Goal: Information Seeking & Learning: Learn about a topic

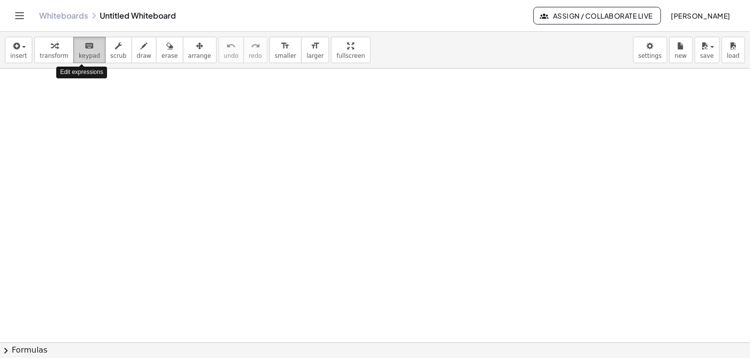
click at [85, 46] on icon "keyboard" at bounding box center [89, 46] width 9 height 12
click at [85, 48] on icon "keyboard" at bounding box center [89, 46] width 9 height 12
click at [111, 52] on span "scrub" at bounding box center [119, 55] width 16 height 7
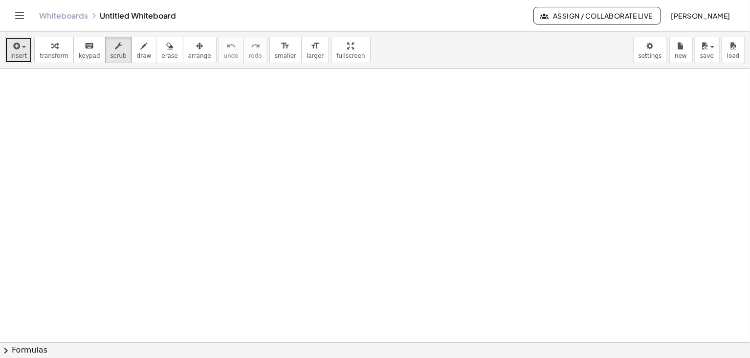
click at [20, 52] on span "insert" at bounding box center [18, 55] width 17 height 7
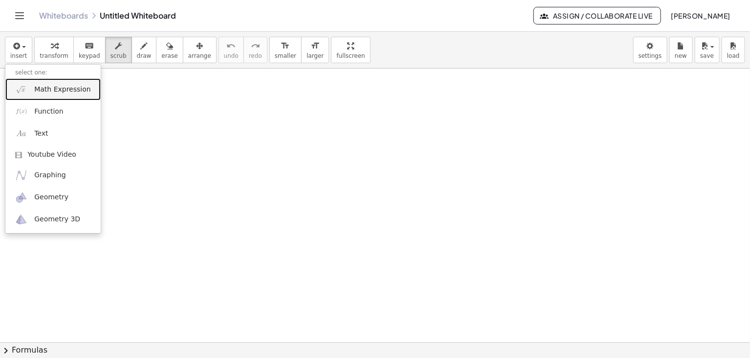
click at [45, 92] on span "Math Expression" at bounding box center [62, 90] width 56 height 10
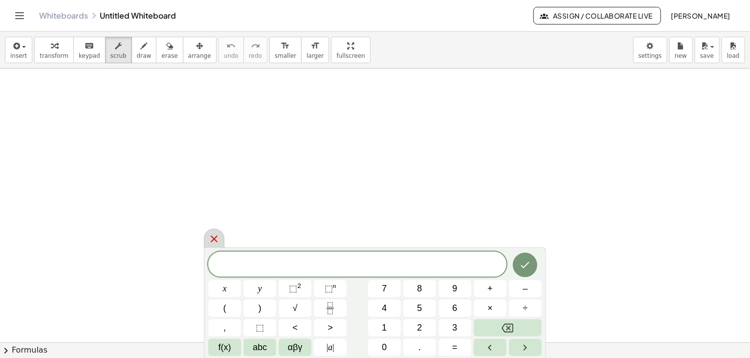
click at [209, 237] on icon at bounding box center [214, 239] width 12 height 12
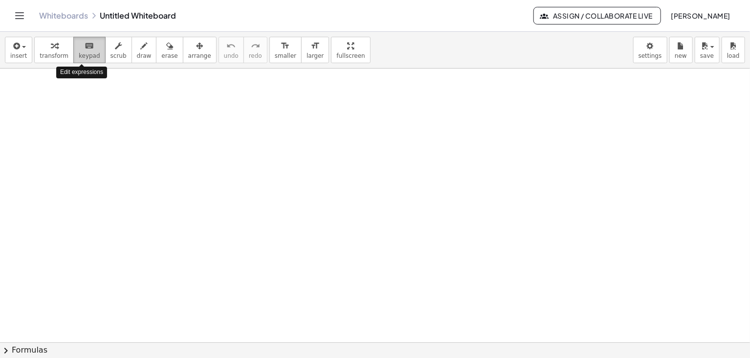
click at [73, 52] on button "keyboard keypad" at bounding box center [89, 50] width 32 height 26
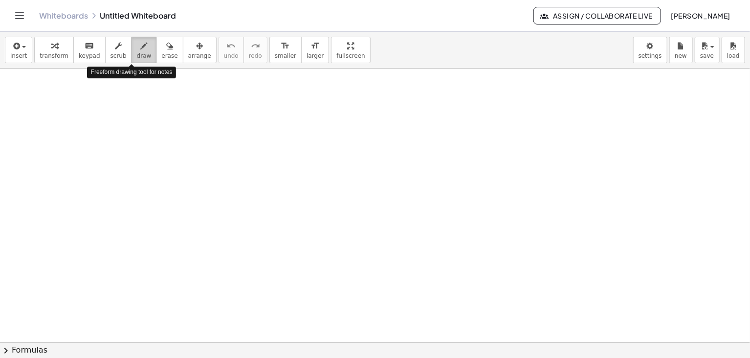
click at [137, 56] on span "draw" at bounding box center [144, 55] width 15 height 7
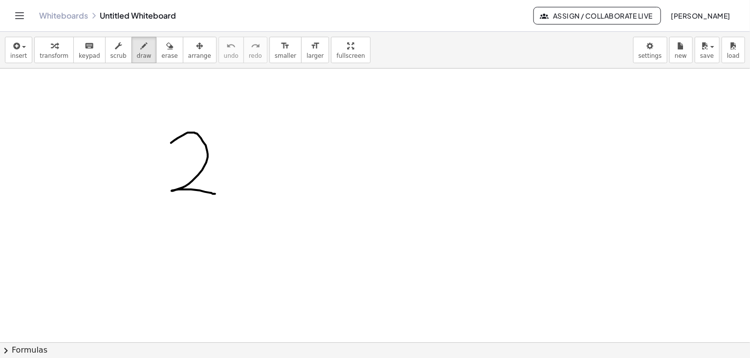
drag, startPoint x: 171, startPoint y: 142, endPoint x: 222, endPoint y: 188, distance: 67.9
click at [222, 188] on div at bounding box center [375, 341] width 750 height 547
drag, startPoint x: 242, startPoint y: 139, endPoint x: 305, endPoint y: 191, distance: 81.6
click at [305, 191] on div at bounding box center [375, 341] width 750 height 547
drag, startPoint x: 303, startPoint y: 133, endPoint x: 258, endPoint y: 184, distance: 68.6
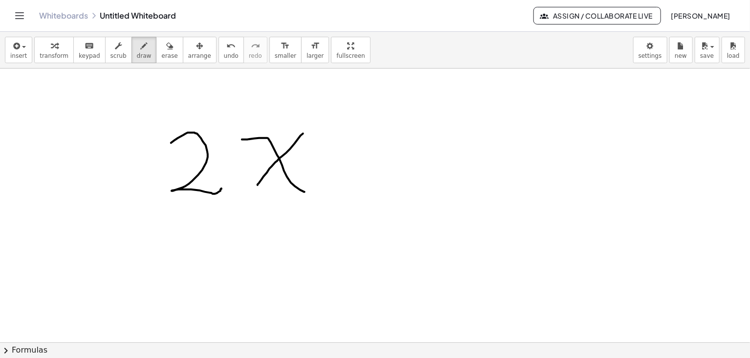
click at [258, 184] on div at bounding box center [375, 341] width 750 height 547
drag, startPoint x: 340, startPoint y: 135, endPoint x: 341, endPoint y: 184, distance: 49.4
click at [341, 184] on div at bounding box center [375, 341] width 750 height 547
drag, startPoint x: 316, startPoint y: 159, endPoint x: 368, endPoint y: 157, distance: 52.9
click at [368, 157] on div at bounding box center [375, 341] width 750 height 547
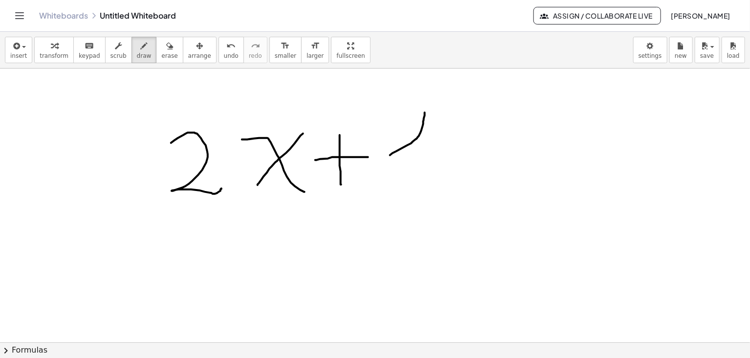
drag, startPoint x: 390, startPoint y: 155, endPoint x: 425, endPoint y: 113, distance: 54.6
click at [425, 113] on div at bounding box center [375, 341] width 750 height 547
drag, startPoint x: 425, startPoint y: 113, endPoint x: 425, endPoint y: 188, distance: 75.3
click at [425, 188] on div at bounding box center [375, 341] width 750 height 547
click at [19, 16] on icon "Toggle navigation" at bounding box center [20, 16] width 12 height 12
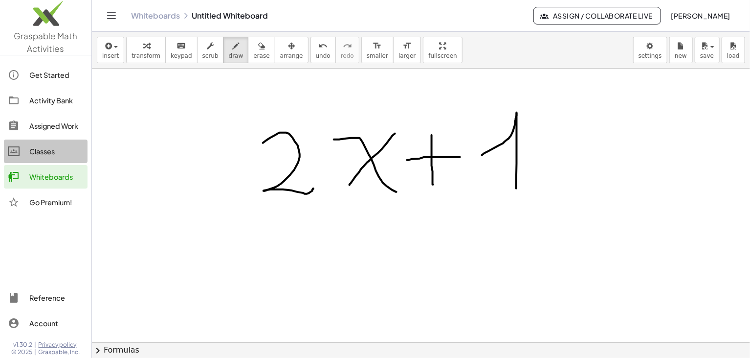
click at [49, 148] on div "Classes" at bounding box center [56, 151] width 54 height 12
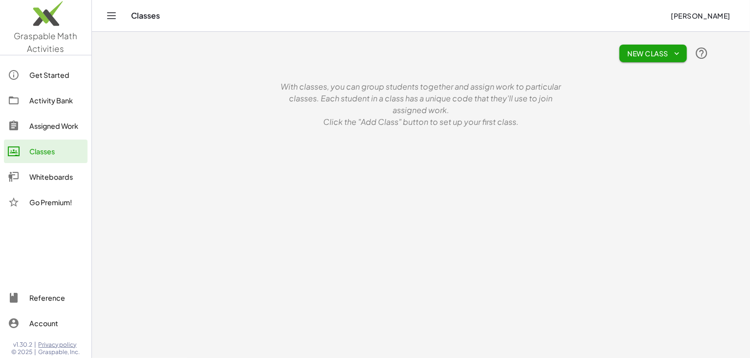
click at [676, 47] on button "New Class" at bounding box center [654, 54] width 68 height 18
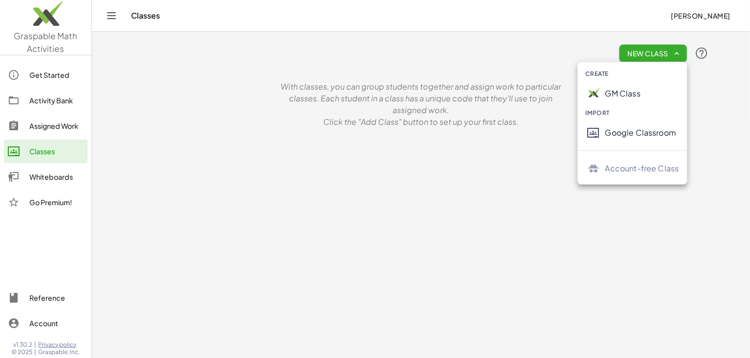
click at [632, 94] on div "GM Class" at bounding box center [643, 94] width 74 height 12
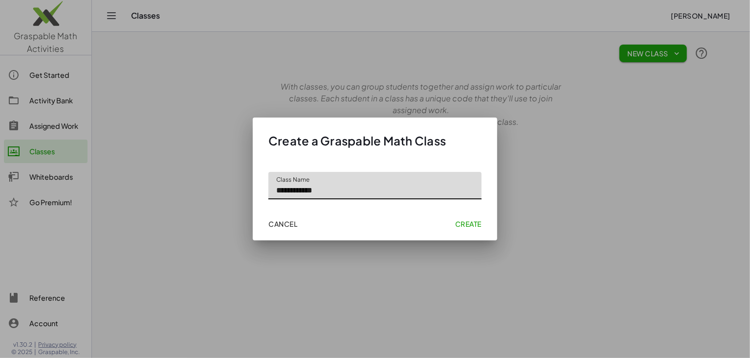
type input "**********"
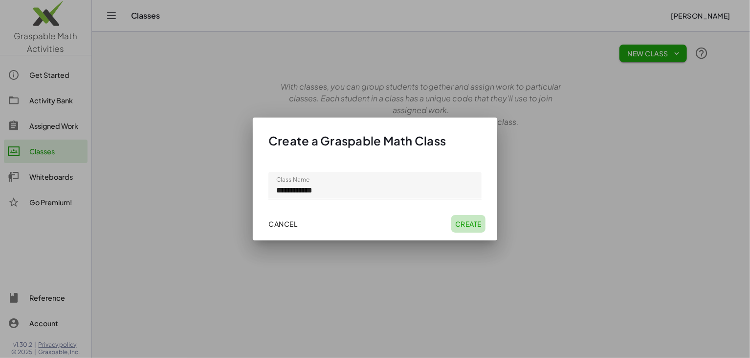
click at [470, 219] on span "Create" at bounding box center [468, 223] width 26 height 9
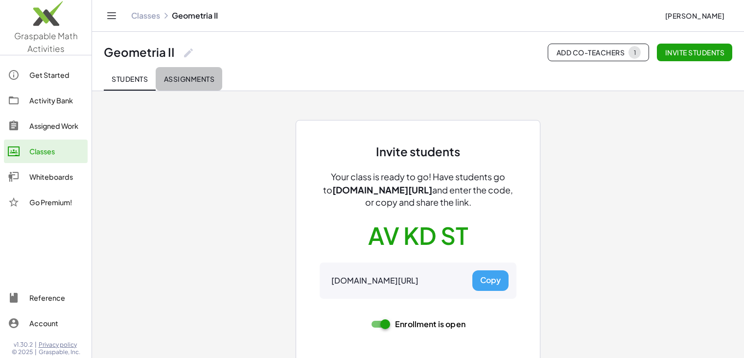
click at [183, 78] on span "Assignments" at bounding box center [188, 78] width 51 height 9
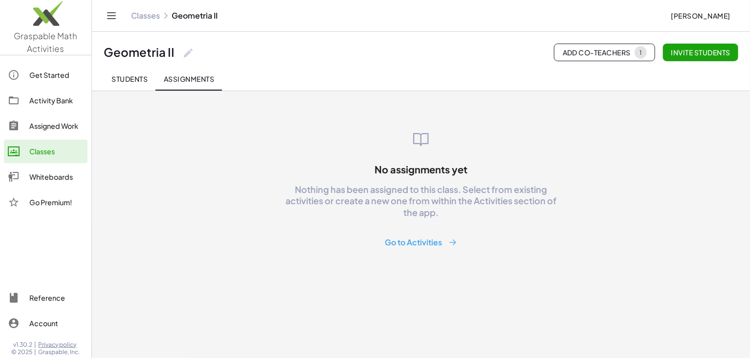
click at [440, 243] on button "Go to Activities" at bounding box center [422, 242] width 88 height 18
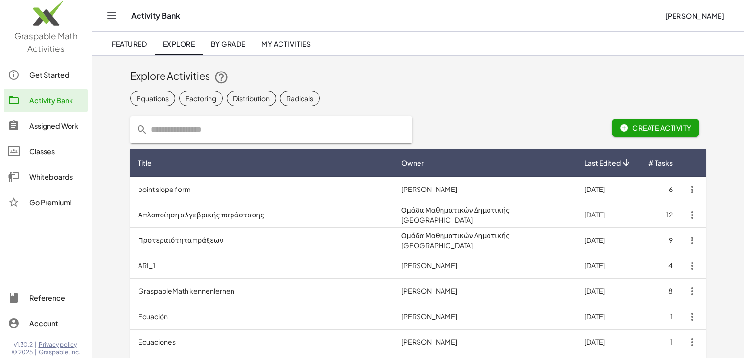
click at [201, 130] on input "text" at bounding box center [277, 129] width 258 height 27
click at [140, 131] on icon "prepended action" at bounding box center [142, 130] width 12 height 12
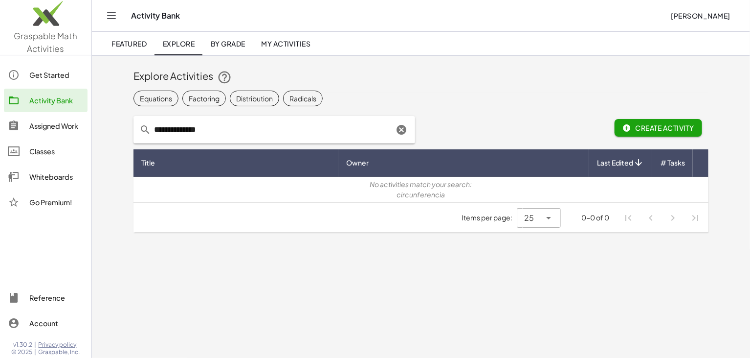
click at [223, 132] on input "**********" at bounding box center [272, 129] width 243 height 27
type input "*"
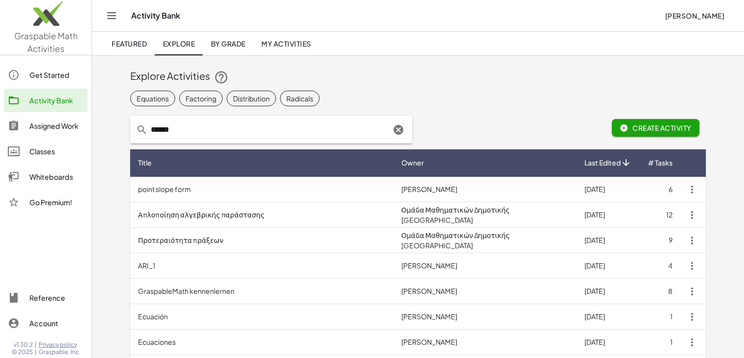
click at [137, 130] on icon "prepended action" at bounding box center [142, 130] width 12 height 12
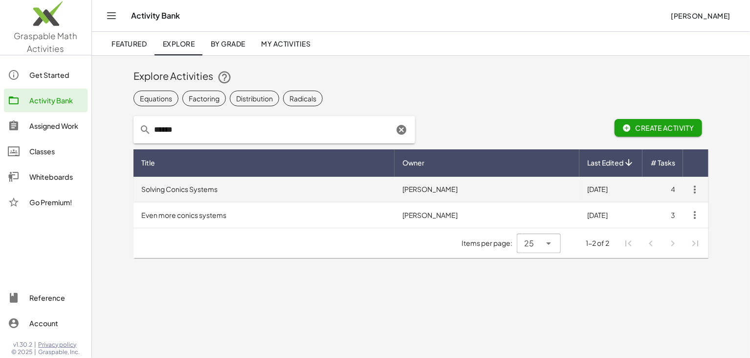
type input "******"
click at [217, 187] on td "Solving Conics Systems" at bounding box center [264, 189] width 261 height 25
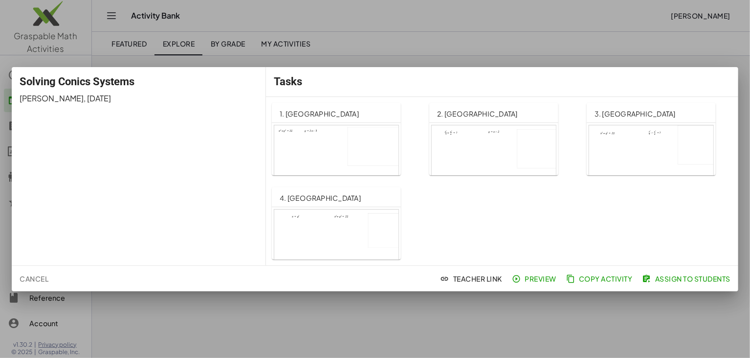
click at [328, 137] on div at bounding box center [336, 160] width 124 height 70
click at [346, 147] on div at bounding box center [336, 160] width 124 height 70
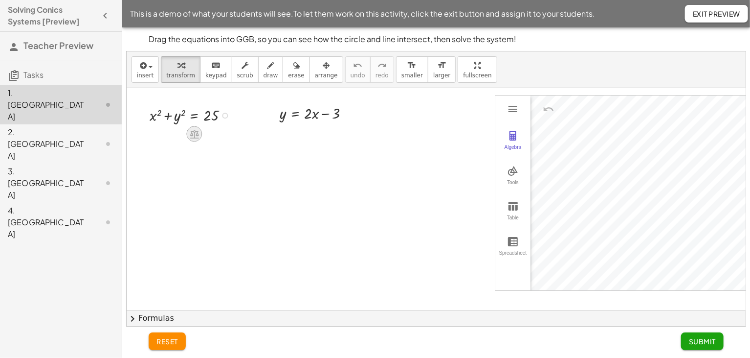
click at [197, 134] on icon at bounding box center [194, 134] width 9 height 8
click at [156, 135] on span "+" at bounding box center [156, 134] width 6 height 14
click at [196, 115] on div at bounding box center [208, 114] width 145 height 21
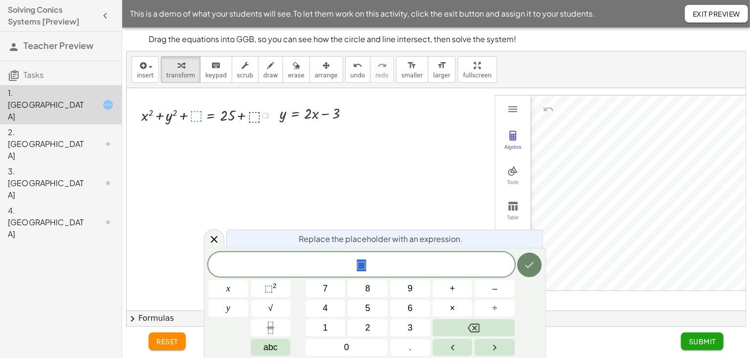
click at [534, 268] on icon "Done" at bounding box center [530, 265] width 12 height 12
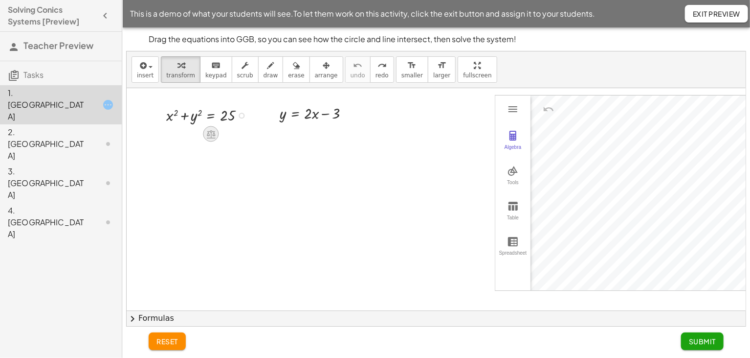
click at [213, 130] on icon at bounding box center [211, 134] width 10 height 10
click at [191, 134] on span "−" at bounding box center [192, 134] width 6 height 14
click at [209, 136] on icon at bounding box center [211, 134] width 10 height 10
click at [249, 130] on icon at bounding box center [250, 134] width 9 height 9
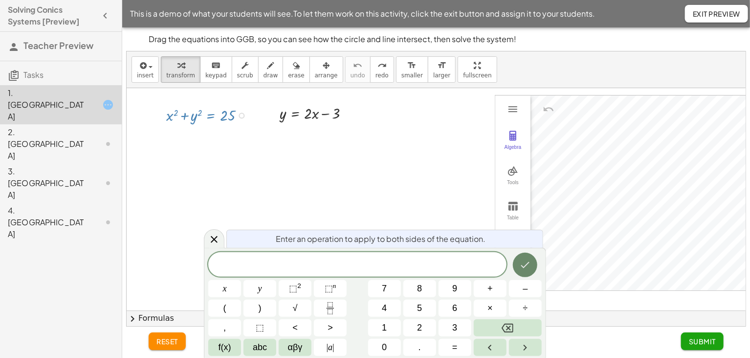
click at [528, 272] on button "Done" at bounding box center [525, 264] width 24 height 24
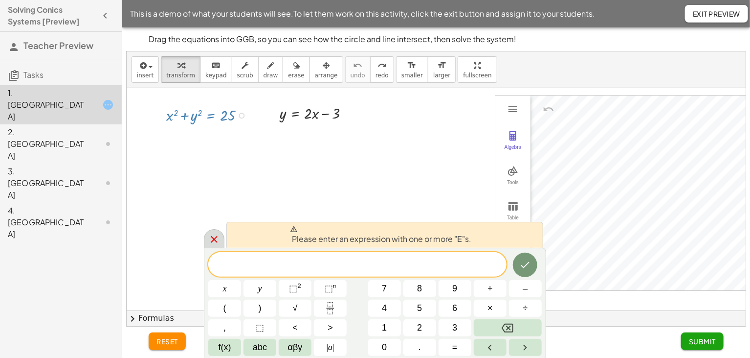
click at [207, 234] on div at bounding box center [214, 238] width 21 height 19
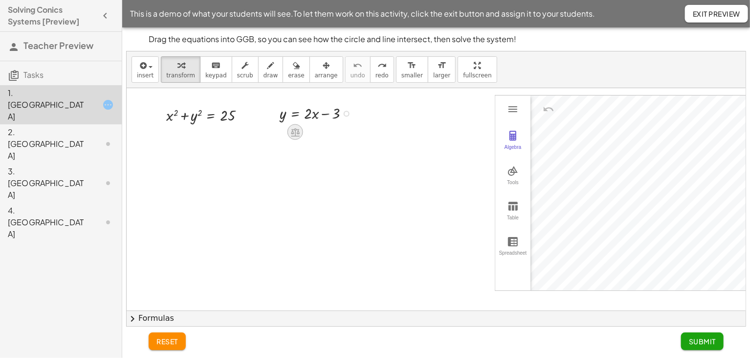
drag, startPoint x: 307, startPoint y: 127, endPoint x: 294, endPoint y: 131, distance: 13.8
click at [294, 131] on icon at bounding box center [295, 132] width 10 height 10
click at [305, 198] on div at bounding box center [459, 209] width 664 height 243
drag, startPoint x: 226, startPoint y: 116, endPoint x: 197, endPoint y: 117, distance: 28.4
click at [197, 117] on div at bounding box center [208, 114] width 95 height 21
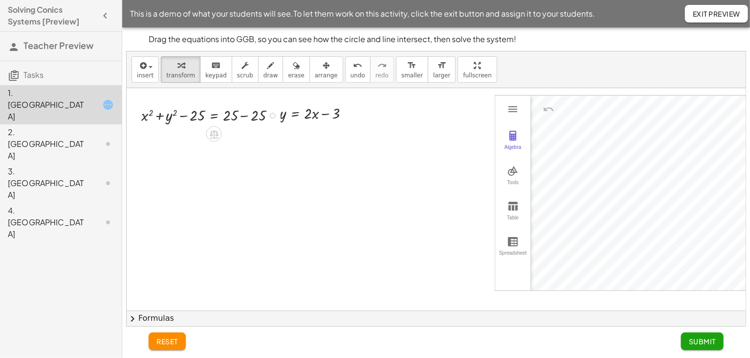
click at [233, 115] on div at bounding box center [212, 114] width 152 height 21
click at [244, 117] on div at bounding box center [212, 114] width 152 height 21
click at [147, 37] on div "Drag the equations into GGB, so you can see how the circle and line intersect, …" at bounding box center [436, 38] width 587 height 23
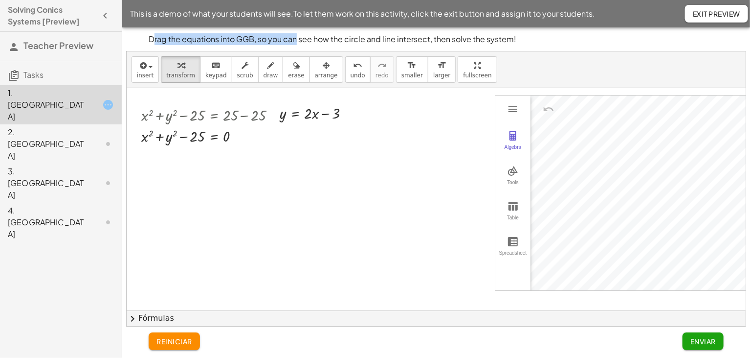
drag, startPoint x: 152, startPoint y: 37, endPoint x: 297, endPoint y: 43, distance: 144.9
click at [297, 43] on p "Drag the equations into GGB, so you can see how the circle and line intersect, …" at bounding box center [436, 39] width 575 height 12
click at [149, 38] on p "Drag the equations into GGB, so you can see how the circle and line intersect, …" at bounding box center [436, 39] width 575 height 12
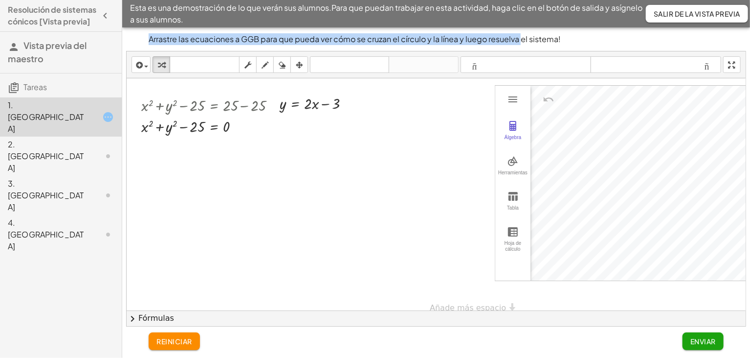
drag, startPoint x: 149, startPoint y: 38, endPoint x: 520, endPoint y: 38, distance: 371.3
click at [520, 38] on p "Arrastre las ecuaciones a GGB para que pueda ver cómo se cruzan el círculo y la…" at bounding box center [436, 39] width 575 height 12
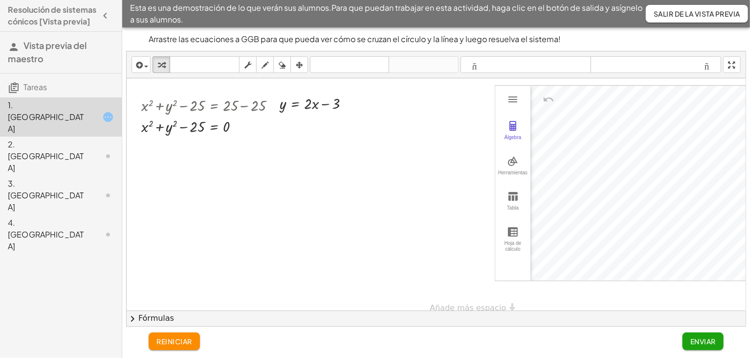
click at [584, 41] on p "Arrastre las ecuaciones a GGB para que pueda ver cómo se cruzan el círculo y la…" at bounding box center [436, 39] width 575 height 12
click at [343, 63] on icon "deshacer" at bounding box center [350, 65] width 74 height 12
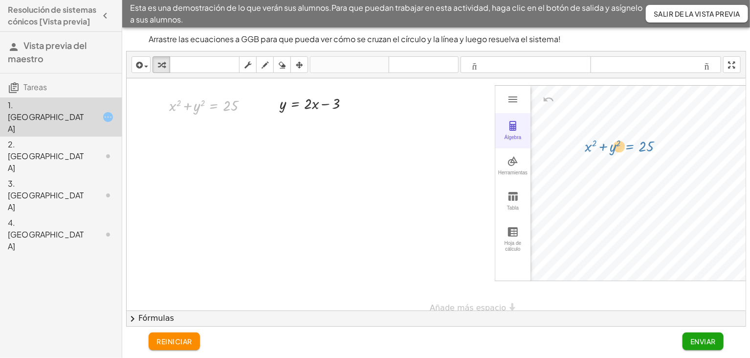
drag, startPoint x: 209, startPoint y: 116, endPoint x: 514, endPoint y: 129, distance: 305.0
click at [317, 113] on div at bounding box center [317, 102] width 85 height 21
click at [626, 167] on div "+ x 2 + y 2 = 25 y = + · 2 · x − 3 y = + · 2 · x − 3 Álgebra Herramientas Tabla…" at bounding box center [459, 199] width 664 height 243
drag, startPoint x: 294, startPoint y: 119, endPoint x: 514, endPoint y: 145, distance: 221.1
click at [514, 145] on div "+ x 2 + y 2 = 25 y = + · 2 · x − 3 y = + · 2 · x − 3 Álgebra Herramientas Tabla…" at bounding box center [459, 199] width 664 height 243
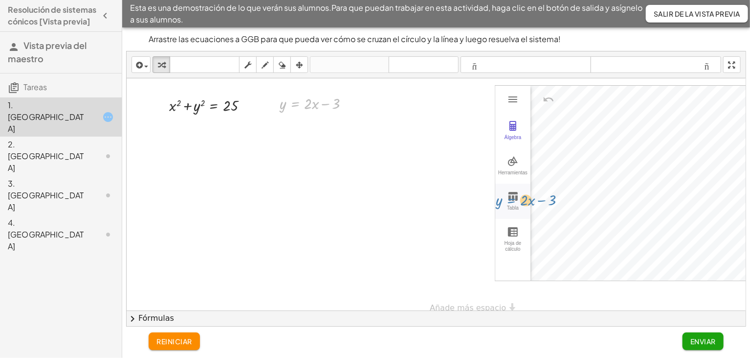
drag, startPoint x: 295, startPoint y: 118, endPoint x: 513, endPoint y: 215, distance: 238.1
click at [513, 215] on div "+ x 2 + y 2 = 25 y = + · 2 · x − 3 y = + · 2 · x − 3 Álgebra Herramientas Tabla…" at bounding box center [459, 199] width 664 height 243
click at [512, 105] on img "Graphing Calculator" at bounding box center [513, 99] width 12 height 12
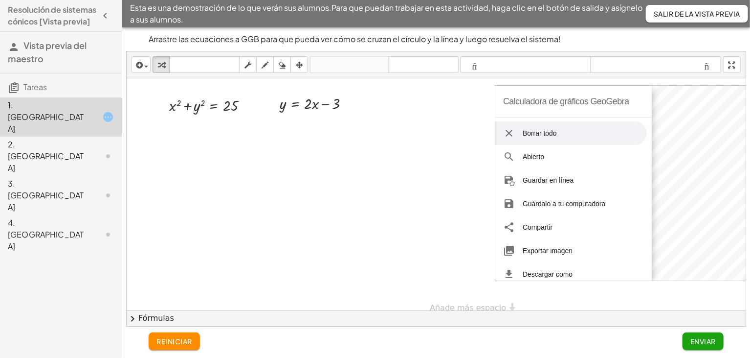
click at [465, 148] on div at bounding box center [459, 199] width 664 height 243
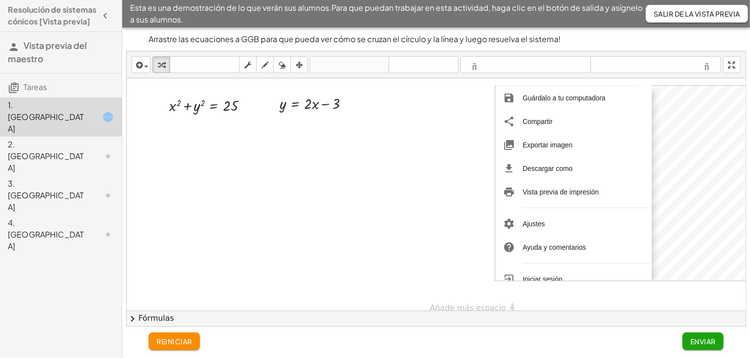
scroll to position [119, 0]
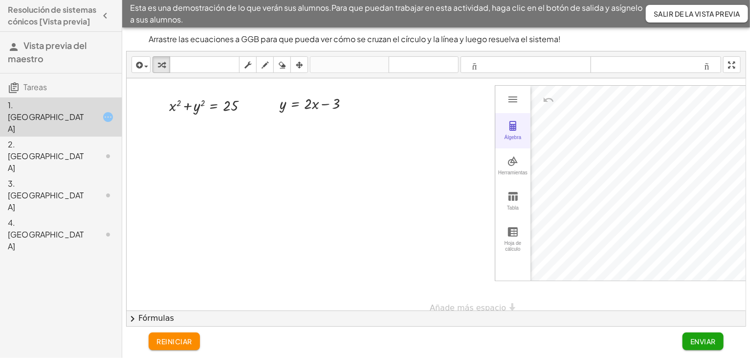
click at [515, 132] on img "Graphing Calculator" at bounding box center [513, 126] width 12 height 12
drag, startPoint x: 321, startPoint y: 120, endPoint x: 316, endPoint y: 118, distance: 5.5
click at [316, 113] on div at bounding box center [318, 102] width 87 height 21
drag, startPoint x: 293, startPoint y: 118, endPoint x: 562, endPoint y: 151, distance: 271.0
click at [562, 151] on div "+ x 2 + y 2 = 25 y = + · 2 · x − 3 y = + · 2 · x − 3 Calculadora de gráficos Ge…" at bounding box center [459, 199] width 664 height 243
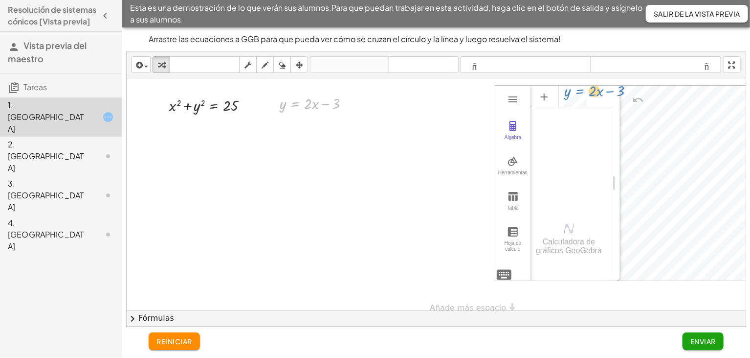
click at [580, 108] on div "+ x 2 + y 2 = 25 y = + · 2 · x − 3 y = + · 2 · x − 3 Calculadora de gráficos Ge…" at bounding box center [459, 199] width 664 height 243
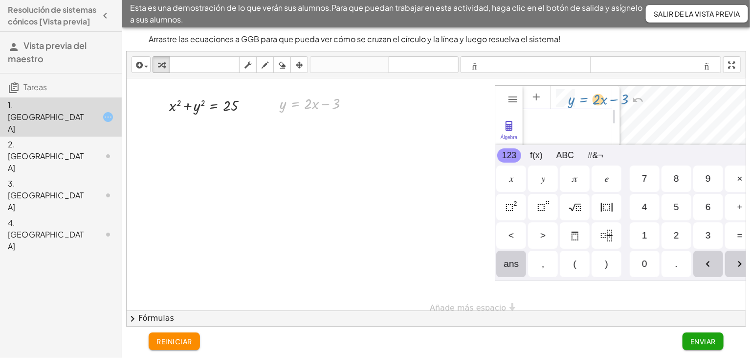
scroll to position [6, 0]
click at [581, 107] on div "Algebra" at bounding box center [584, 98] width 56 height 18
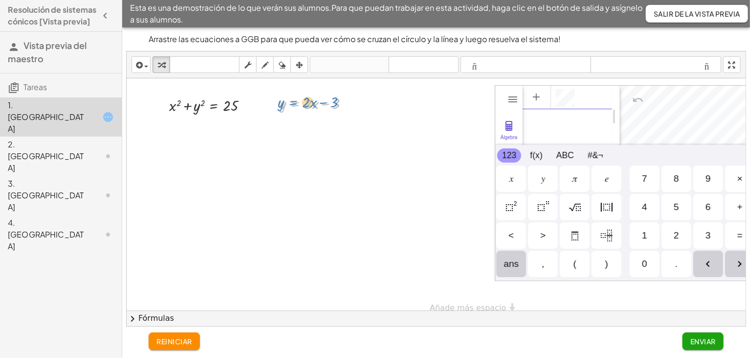
click at [291, 113] on div at bounding box center [318, 102] width 87 height 21
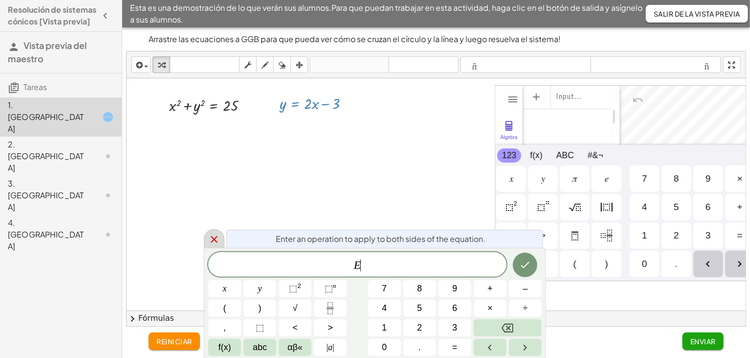
click at [213, 238] on icon at bounding box center [214, 239] width 7 height 7
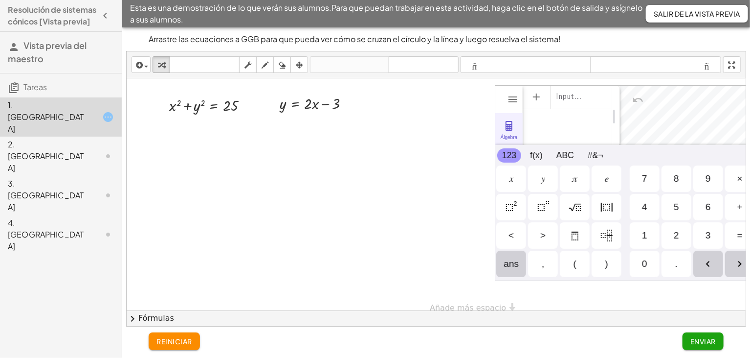
click at [510, 147] on button "Álgebra" at bounding box center [509, 130] width 27 height 35
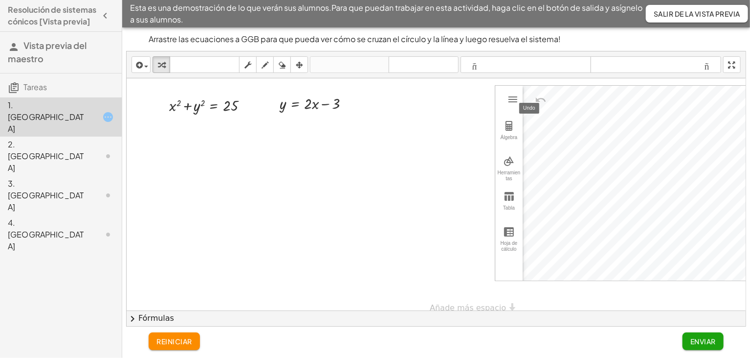
click at [541, 106] on img "Undo" at bounding box center [541, 100] width 12 height 12
click at [183, 341] on span "reiniciar" at bounding box center [175, 341] width 36 height 9
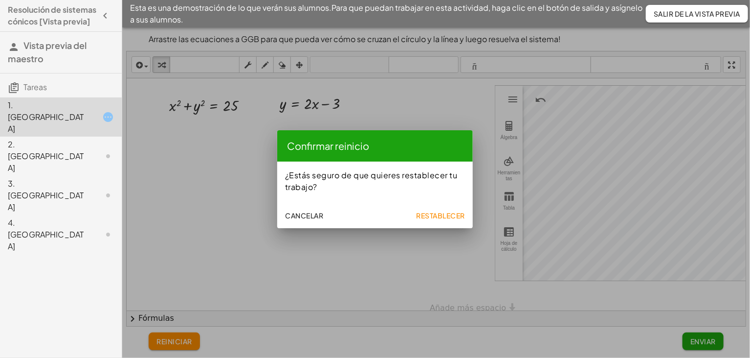
click at [442, 216] on span "Restablecer" at bounding box center [440, 215] width 49 height 9
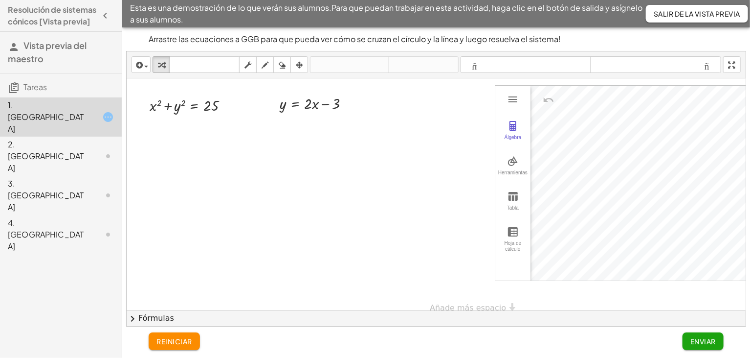
drag, startPoint x: 293, startPoint y: 140, endPoint x: 397, endPoint y: 169, distance: 108.1
click at [246, 113] on div at bounding box center [459, 199] width 664 height 243
click at [178, 115] on div at bounding box center [192, 104] width 95 height 21
drag, startPoint x: 189, startPoint y: 125, endPoint x: 631, endPoint y: 187, distance: 446.6
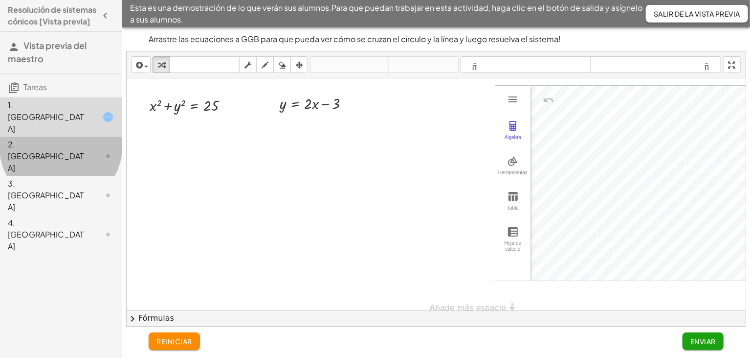
click at [39, 138] on div "2. Lienzo" at bounding box center [47, 155] width 79 height 35
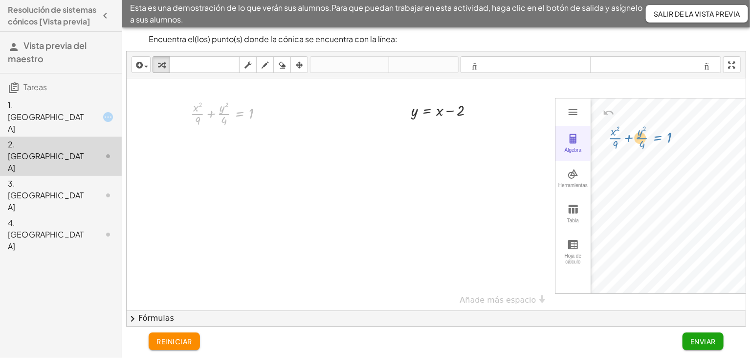
click at [657, 154] on div "+ · x 2 · 9 + · y 2 · 4 = 1 + · x 2 · 9 + · y 2 · 4 = 1 y = + x − 2 Álgebra Her…" at bounding box center [489, 195] width 725 height 235
click at [238, 142] on icon at bounding box center [240, 137] width 10 height 10
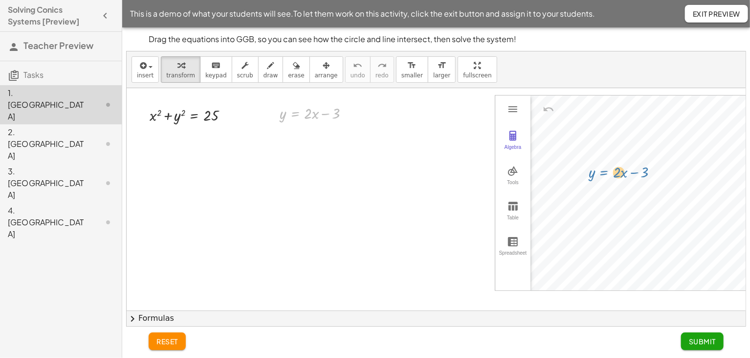
click at [633, 169] on div "+ x 2 + y 2 = 25 y = + · 2 · x − 3 y = + · 2 · x − 3 Algebra Tools Table Spread…" at bounding box center [459, 209] width 664 height 243
click at [506, 139] on button "Algebra" at bounding box center [513, 140] width 35 height 35
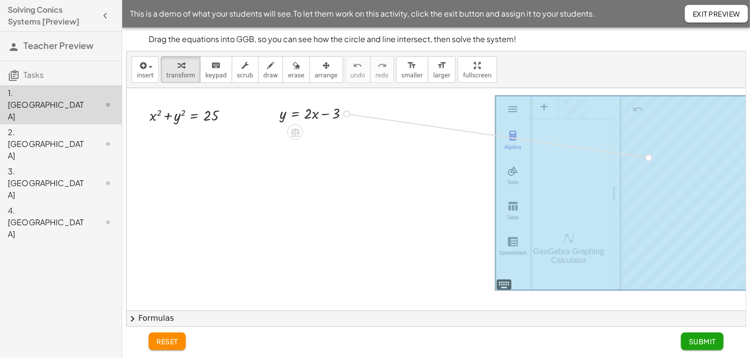
drag, startPoint x: 348, startPoint y: 115, endPoint x: 664, endPoint y: 160, distance: 319.8
drag, startPoint x: 226, startPoint y: 113, endPoint x: 663, endPoint y: 190, distance: 443.1
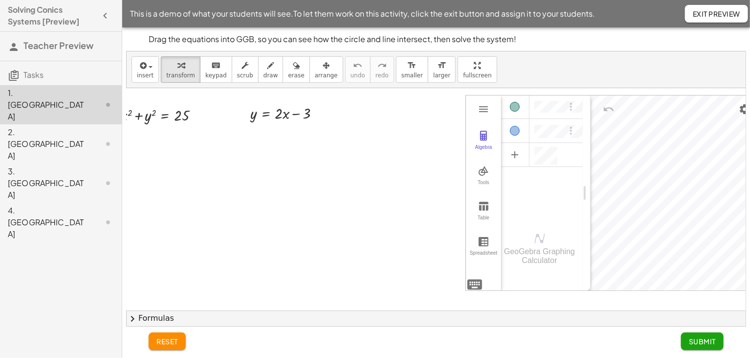
scroll to position [0, 51]
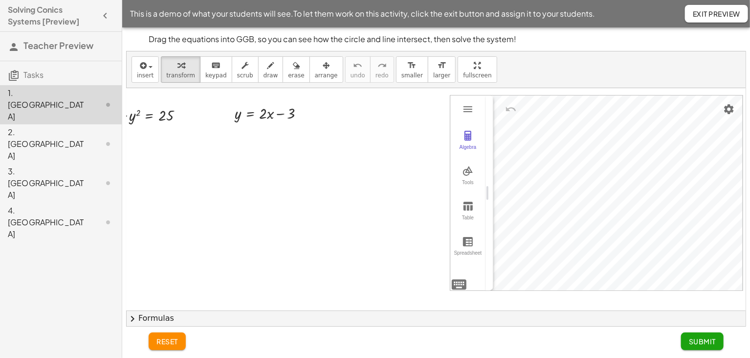
drag, startPoint x: 563, startPoint y: 192, endPoint x: 466, endPoint y: 189, distance: 96.4
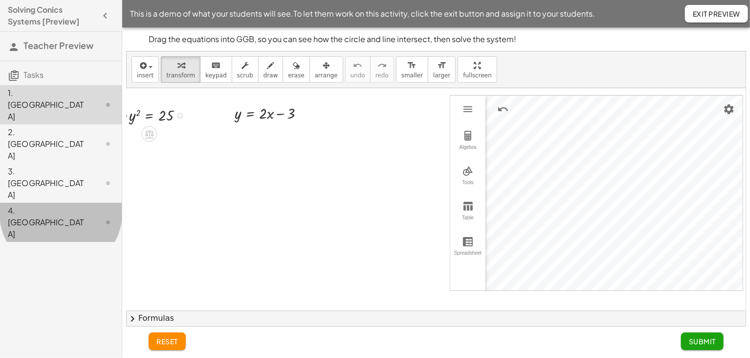
click at [52, 204] on div "4. [GEOGRAPHIC_DATA]" at bounding box center [47, 221] width 79 height 35
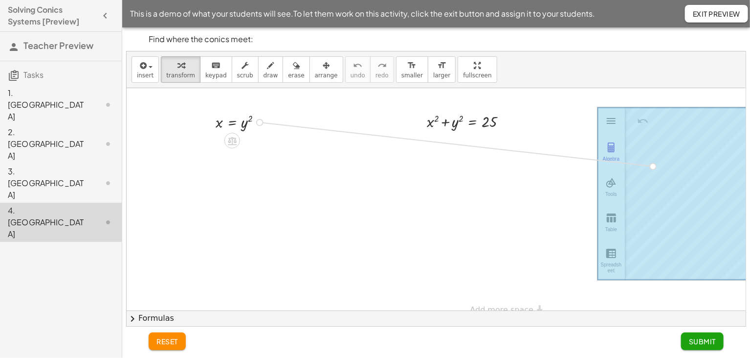
drag, startPoint x: 261, startPoint y: 120, endPoint x: 650, endPoint y: 163, distance: 391.3
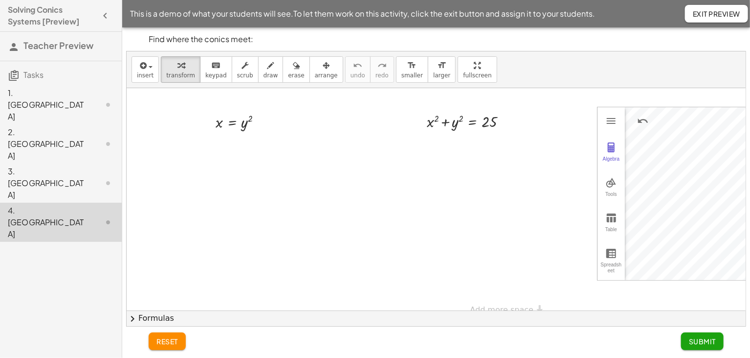
drag, startPoint x: 600, startPoint y: 112, endPoint x: 565, endPoint y: 120, distance: 35.7
click at [565, 120] on div "+ x 2 + y 2 = 25 Algebra Tools Table Spreadsheet GeoGebra Graphing Calculator B…" at bounding box center [499, 205] width 745 height 235
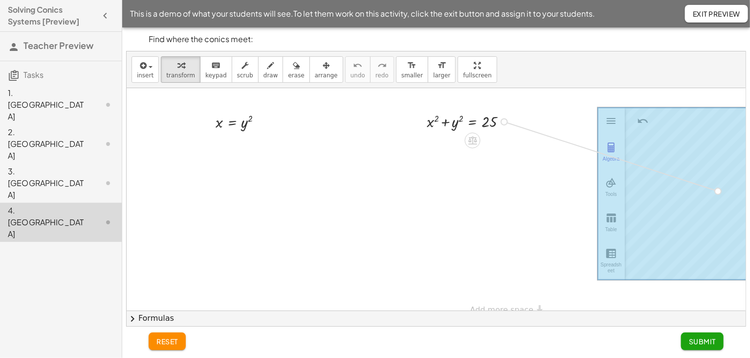
drag, startPoint x: 502, startPoint y: 122, endPoint x: 712, endPoint y: 192, distance: 221.4
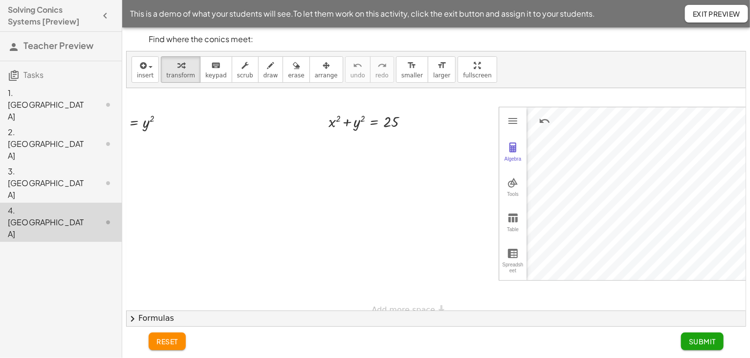
scroll to position [0, 119]
